Goal: Information Seeking & Learning: Learn about a topic

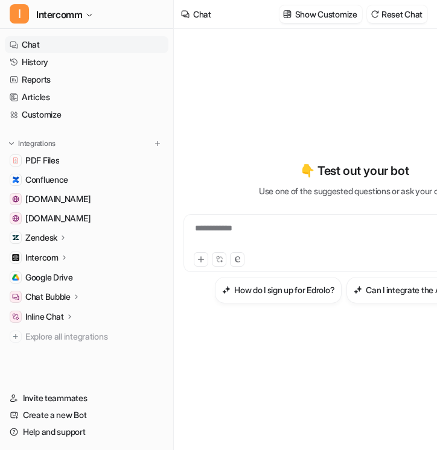
click at [215, 48] on div "**********" at bounding box center [355, 239] width 342 height 421
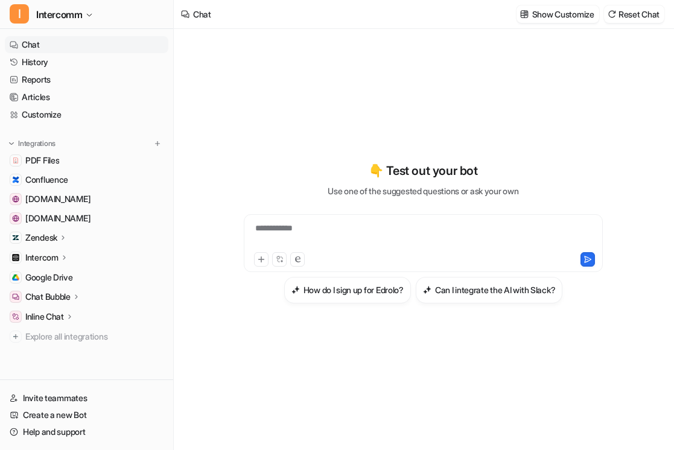
click at [435, 182] on div "👇 Test out your bot Use one of the suggested questions or ask your own" at bounding box center [423, 180] width 191 height 36
click at [56, 45] on link "Chat" at bounding box center [87, 44] width 164 height 17
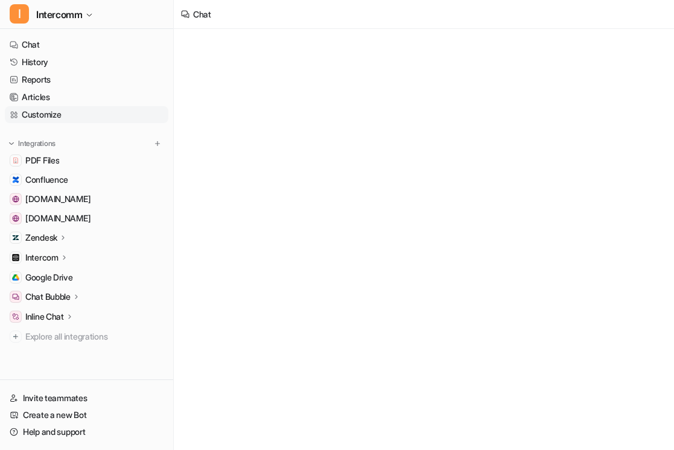
click at [41, 113] on link "Customize" at bounding box center [87, 114] width 164 height 17
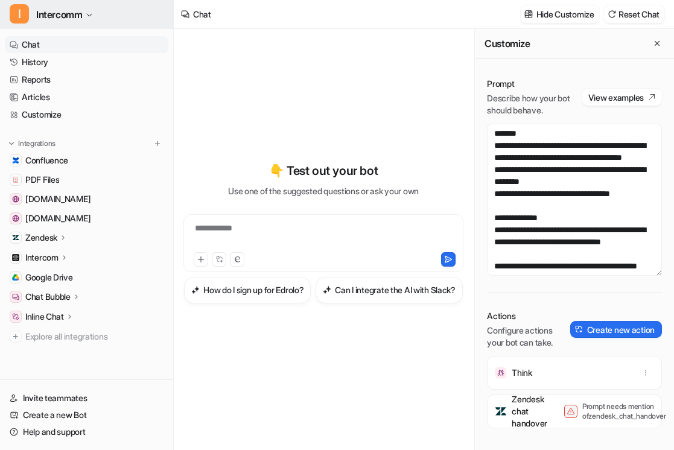
click at [56, 15] on span "Intercomm" at bounding box center [59, 14] width 46 height 17
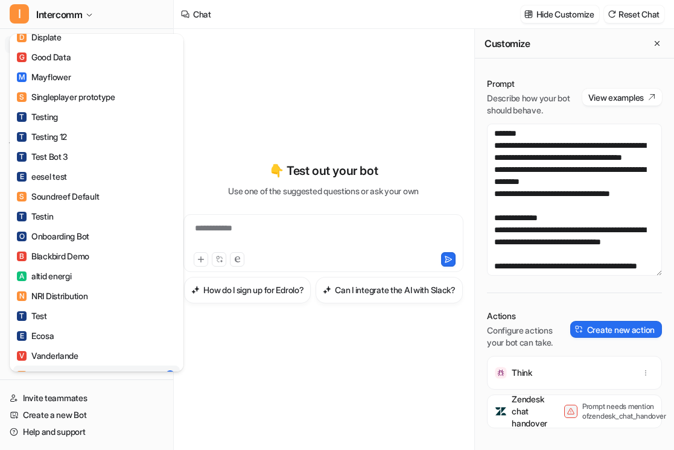
scroll to position [813, 0]
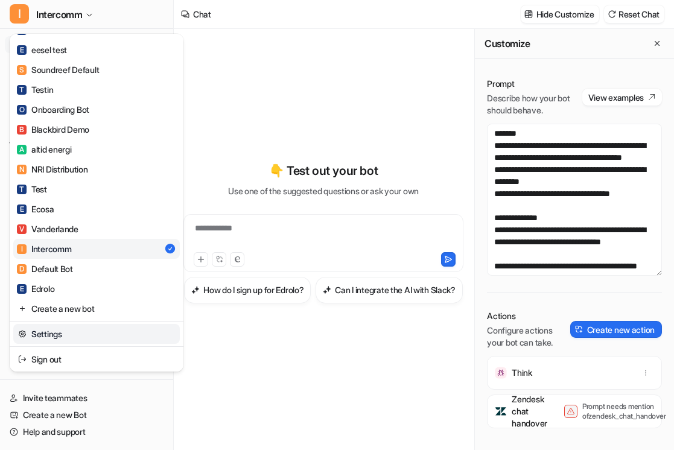
click at [65, 334] on link "Settings" at bounding box center [96, 334] width 167 height 20
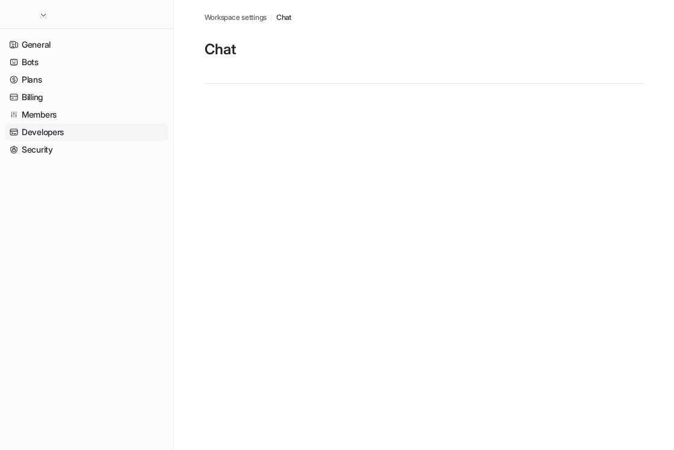
click at [42, 134] on link "Developers" at bounding box center [87, 132] width 164 height 17
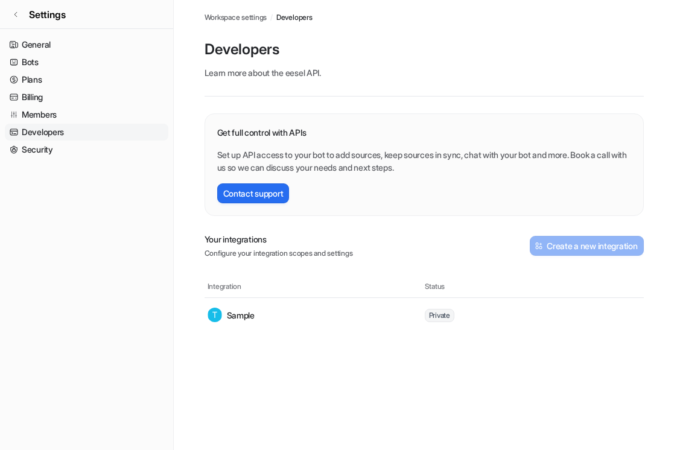
click at [232, 66] on p "Learn more about the eesel API ." at bounding box center [425, 72] width 440 height 13
drag, startPoint x: 232, startPoint y: 66, endPoint x: 248, endPoint y: 75, distance: 18.6
click at [248, 75] on p "Learn more about the eesel API ." at bounding box center [425, 72] width 440 height 13
click at [261, 142] on div "Get full control with APIs Set up API access to your bot to add sources, keep s…" at bounding box center [424, 150] width 414 height 48
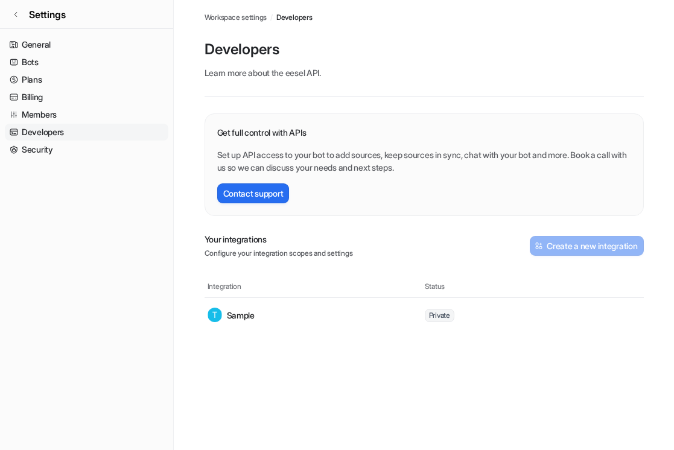
click at [261, 142] on div "Get full control with APIs Set up API access to your bot to add sources, keep s…" at bounding box center [424, 150] width 414 height 48
click at [246, 124] on div "Get full control with APIs Set up API access to your bot to add sources, keep s…" at bounding box center [425, 164] width 440 height 103
click at [349, 106] on div "Get full control with APIs Set up API access to your bot to add sources, keep s…" at bounding box center [425, 214] width 440 height 235
click at [334, 85] on div "Developers Learn more about the eesel API ." at bounding box center [425, 68] width 440 height 57
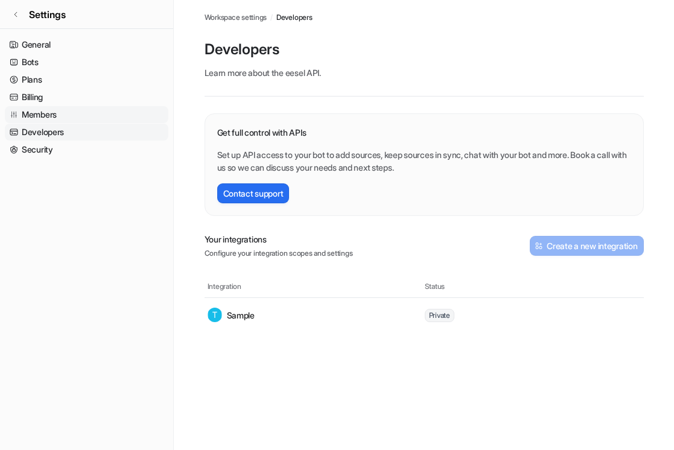
click at [54, 113] on link "Members" at bounding box center [87, 114] width 164 height 17
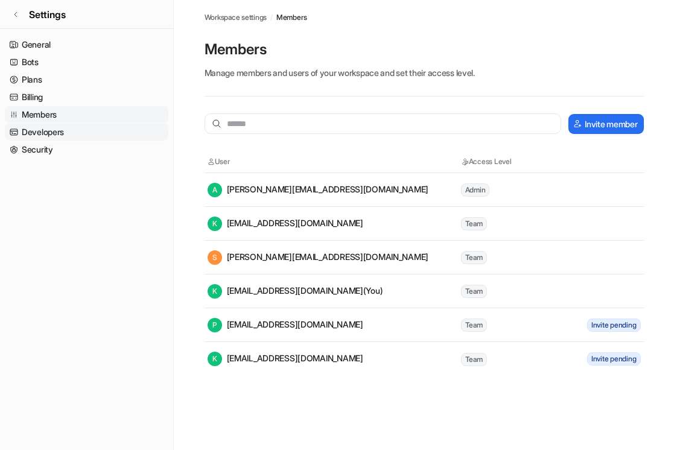
click at [76, 133] on link "Developers" at bounding box center [87, 132] width 164 height 17
